Goal: Task Accomplishment & Management: Complete application form

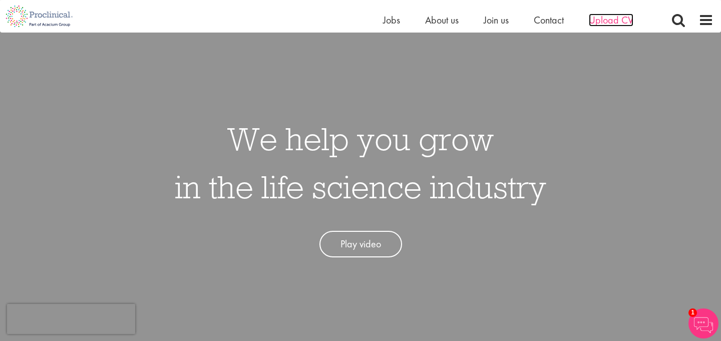
click at [628, 21] on span "Upload CV" at bounding box center [611, 20] width 45 height 13
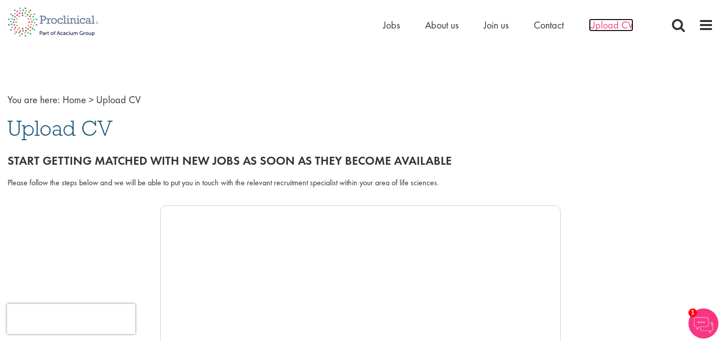
click at [621, 25] on span "Upload CV" at bounding box center [611, 25] width 45 height 13
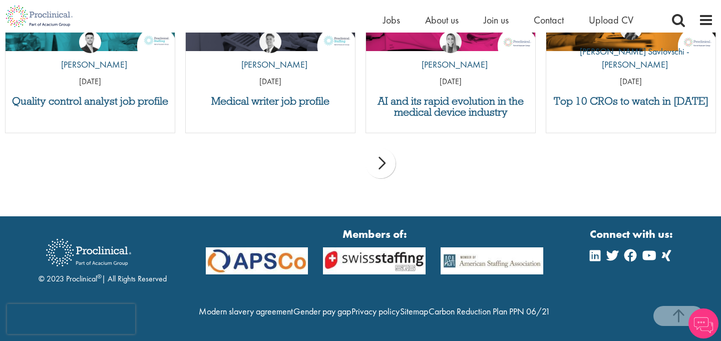
scroll to position [3331, 0]
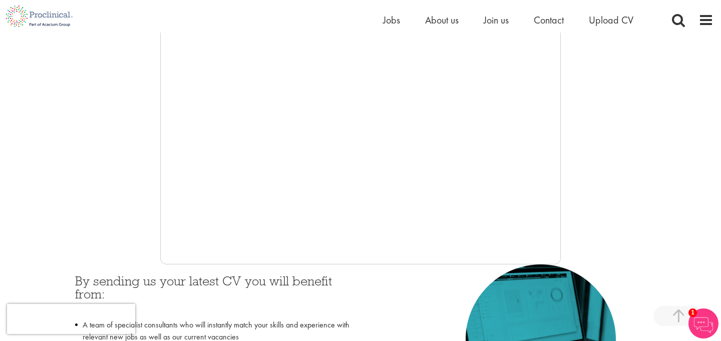
scroll to position [242, 0]
click at [598, 22] on span "Upload CV" at bounding box center [611, 20] width 45 height 13
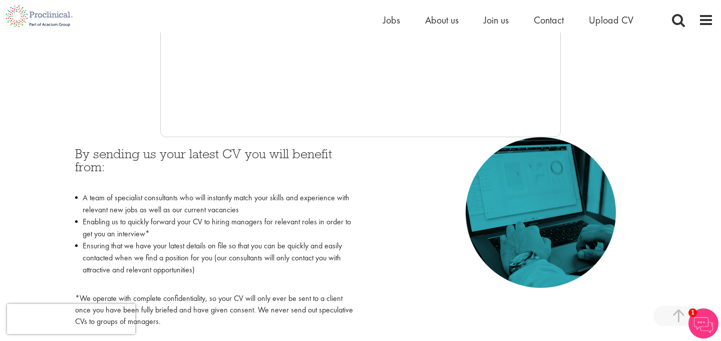
scroll to position [369, 0]
